Goal: Transaction & Acquisition: Purchase product/service

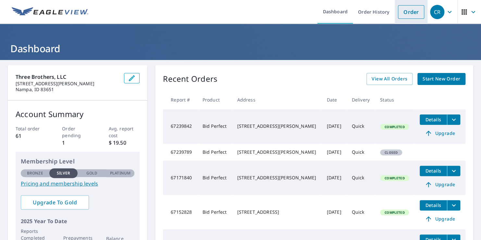
click at [406, 13] on link "Order" at bounding box center [411, 12] width 26 height 14
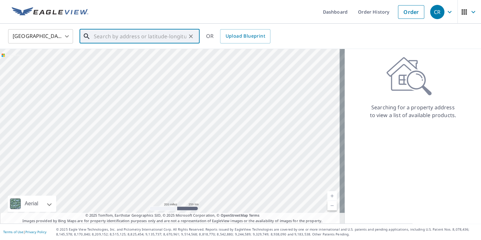
click at [115, 38] on input "text" at bounding box center [140, 36] width 93 height 18
paste input "2262 e handel"
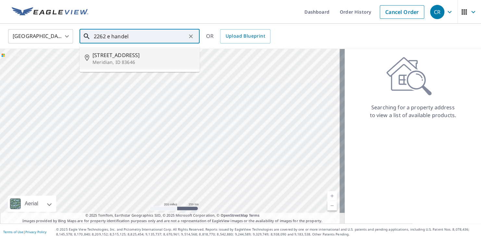
click at [118, 56] on span "[STREET_ADDRESS]" at bounding box center [144, 55] width 102 height 8
type input "[STREET_ADDRESS]"
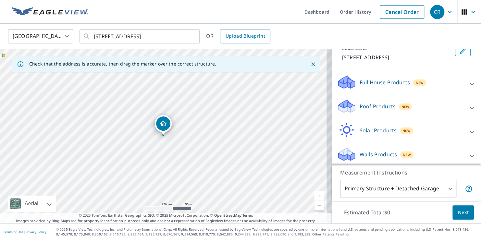
scroll to position [47, 0]
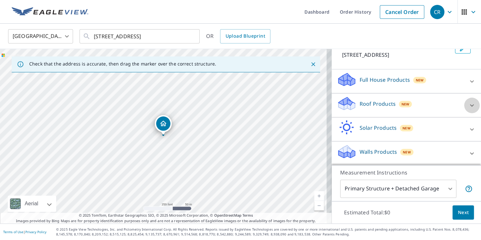
click at [468, 106] on icon at bounding box center [472, 106] width 8 height 8
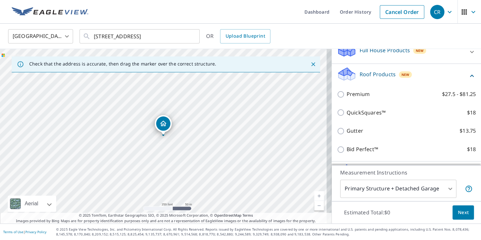
scroll to position [112, 0]
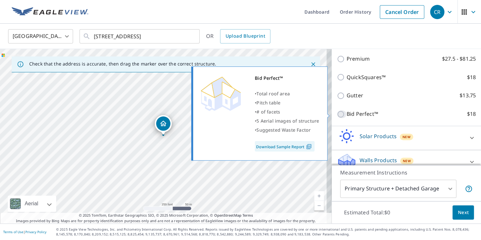
click at [337, 114] on input "Bid Perfect™ $18" at bounding box center [342, 114] width 10 height 8
checkbox input "true"
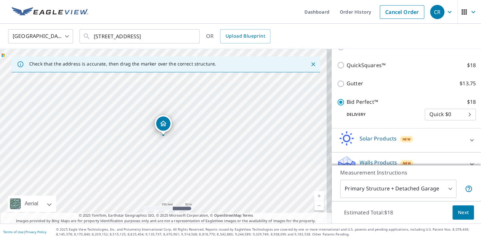
scroll to position [141, 0]
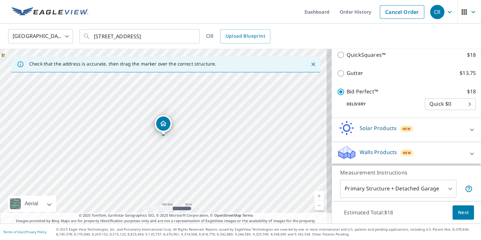
click at [458, 211] on span "Next" at bounding box center [463, 213] width 11 height 8
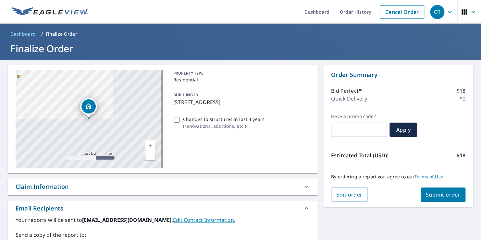
click at [174, 120] on input "Changes to structures in last 4 years ( renovations, additions, etc. )" at bounding box center [177, 120] width 8 height 8
checkbox input "true"
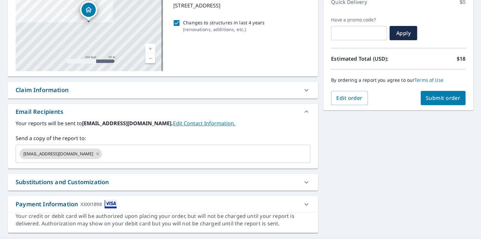
scroll to position [97, 0]
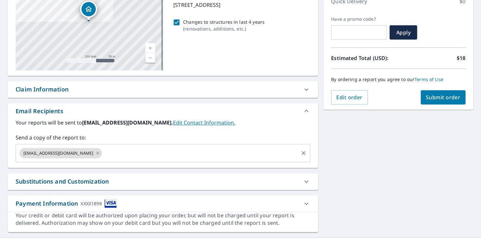
click at [98, 155] on div "[EMAIL_ADDRESS][DOMAIN_NAME]" at bounding box center [60, 153] width 83 height 10
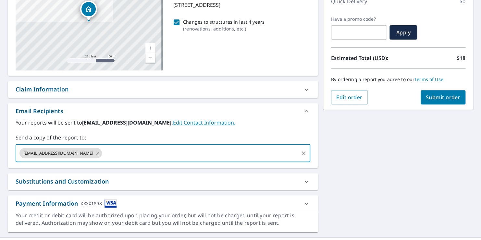
click at [95, 153] on icon at bounding box center [97, 153] width 5 height 7
click at [95, 153] on input "text" at bounding box center [158, 153] width 279 height 12
type input "[EMAIL_ADDRESS][DOMAIN_NAME]"
click at [426, 98] on span "Submit order" at bounding box center [443, 97] width 35 height 7
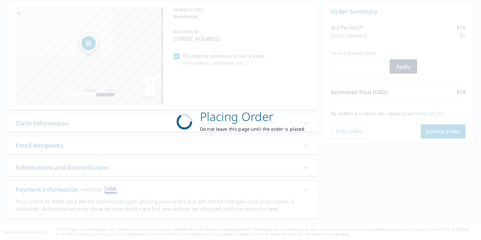
scroll to position [63, 0]
